Goal: Navigation & Orientation: Find specific page/section

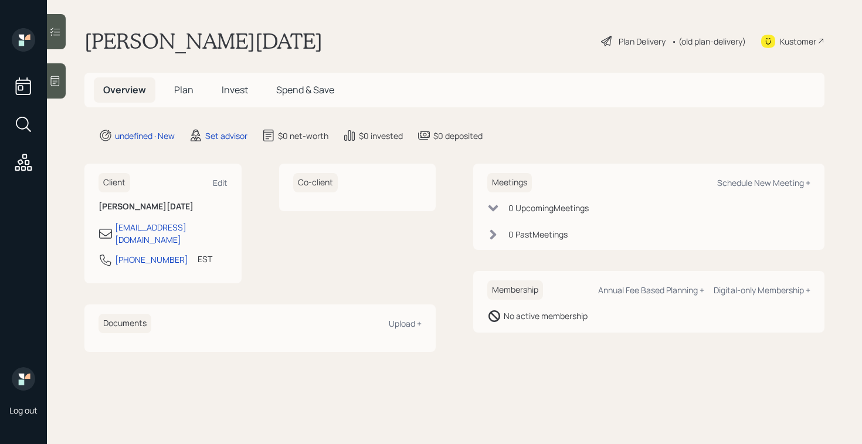
click at [62, 84] on div at bounding box center [56, 80] width 19 height 35
